Goal: Task Accomplishment & Management: Use online tool/utility

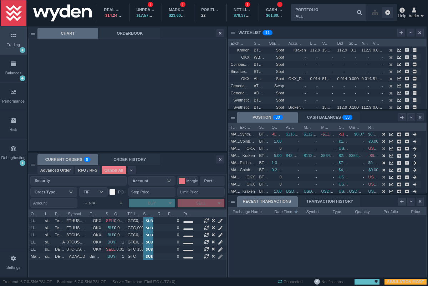
click at [400, 202] on div at bounding box center [402, 201] width 8 height 8
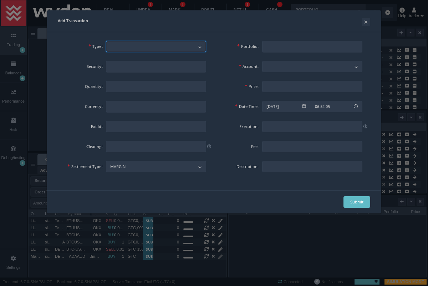
click at [136, 46] on div at bounding box center [156, 46] width 92 height 11
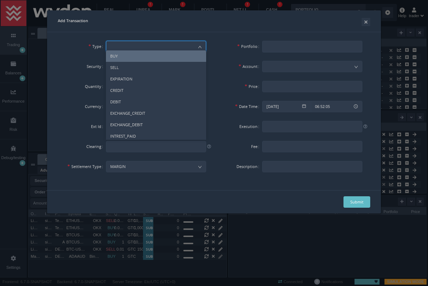
click at [136, 57] on li "BUY" at bounding box center [156, 55] width 100 height 11
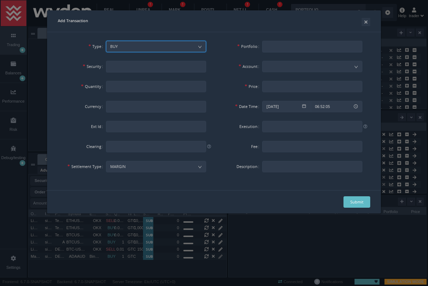
click at [175, 45] on div "BUY" at bounding box center [156, 46] width 92 height 11
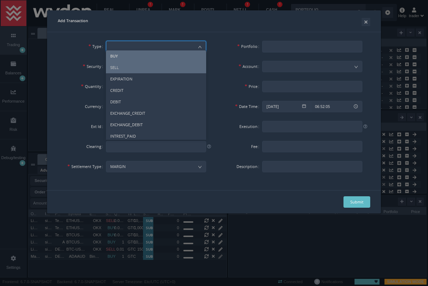
click at [172, 68] on li "SELL" at bounding box center [156, 67] width 100 height 11
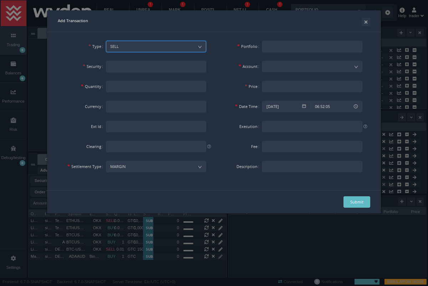
click at [159, 44] on div "SELL" at bounding box center [156, 46] width 92 height 11
click at [159, 44] on div "EXPIRATION" at bounding box center [156, 46] width 92 height 11
click at [159, 44] on div "CREDIT" at bounding box center [156, 46] width 92 height 11
click at [159, 46] on div "DEBIT" at bounding box center [156, 46] width 92 height 11
click at [159, 46] on div "EXCHANGE_CREDIT" at bounding box center [156, 46] width 92 height 11
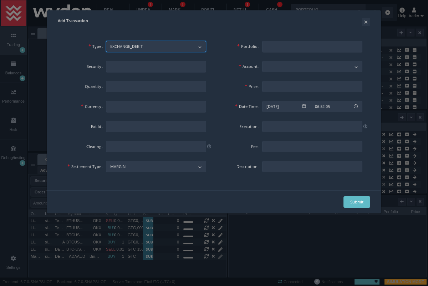
click at [159, 46] on div "EXCHANGE_DEBIT" at bounding box center [156, 46] width 92 height 11
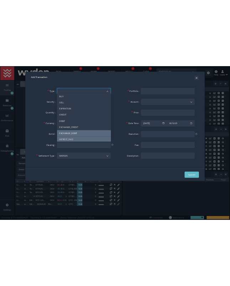
scroll to position [2, 0]
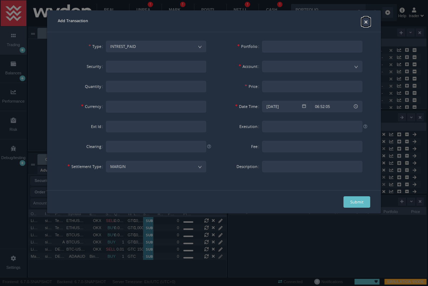
click at [363, 22] on button "×" at bounding box center [366, 22] width 9 height 8
type input "06:52:28"
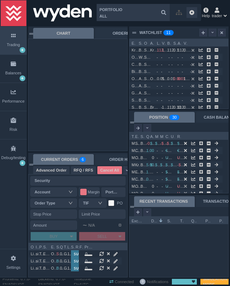
scroll to position [3, 4]
